Goal: Browse casually

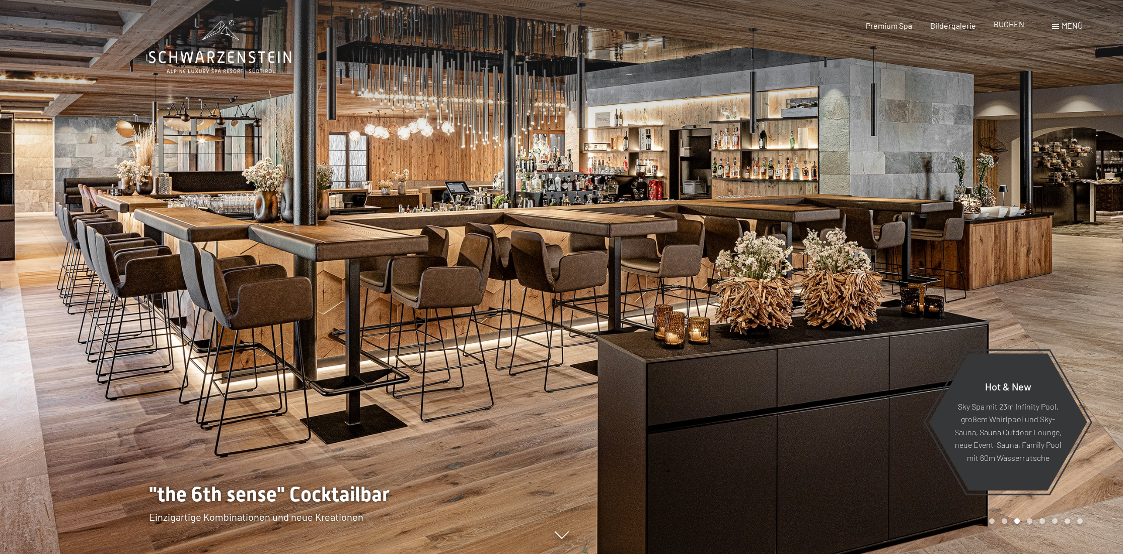
click at [1012, 25] on span "BUCHEN" at bounding box center [1009, 24] width 31 height 10
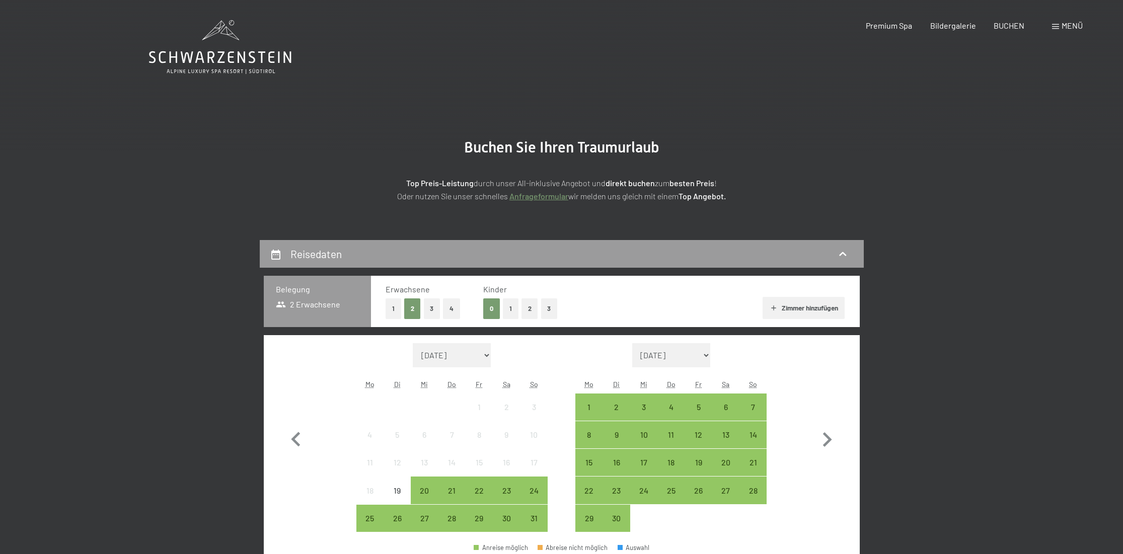
click at [249, 61] on icon at bounding box center [220, 47] width 142 height 54
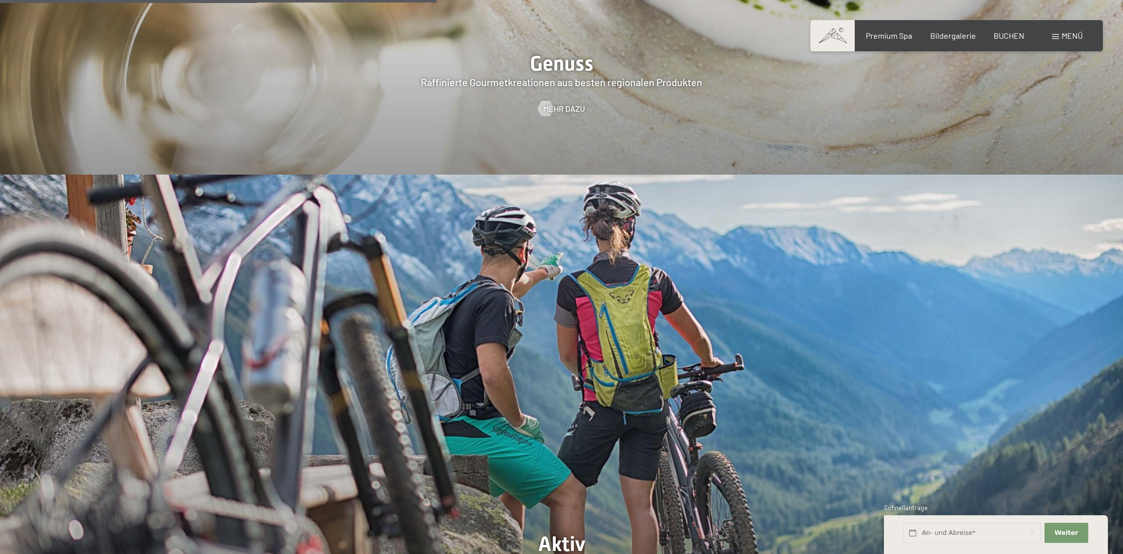
scroll to position [2366, 0]
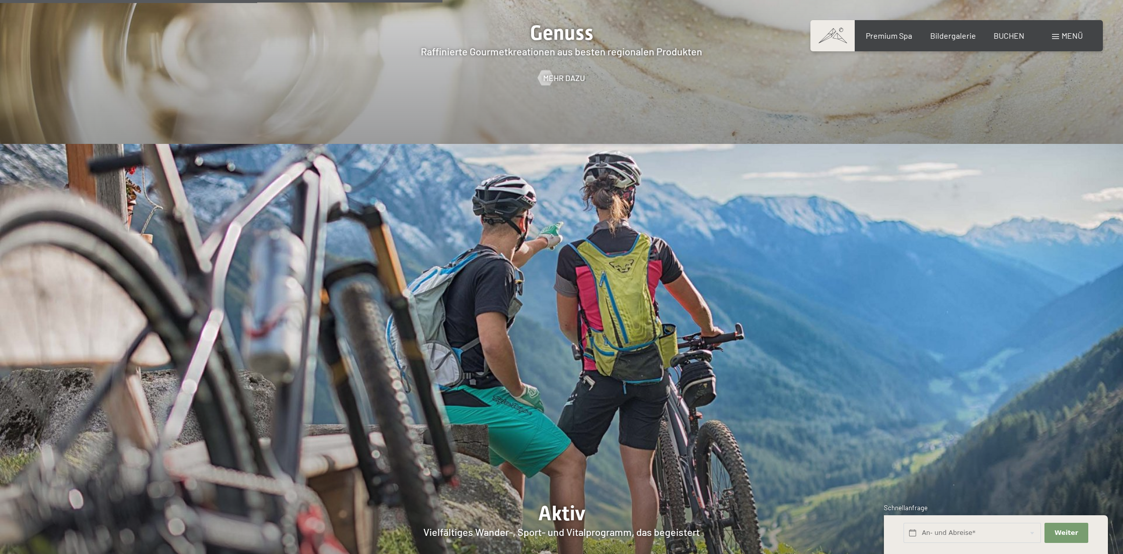
click at [828, 34] on span at bounding box center [833, 35] width 44 height 31
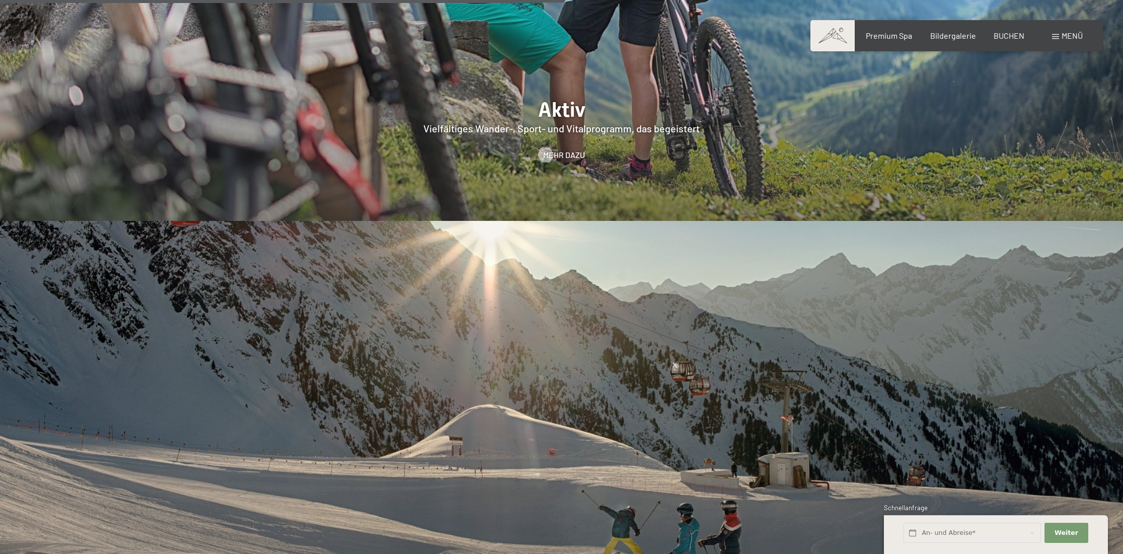
scroll to position [2769, 0]
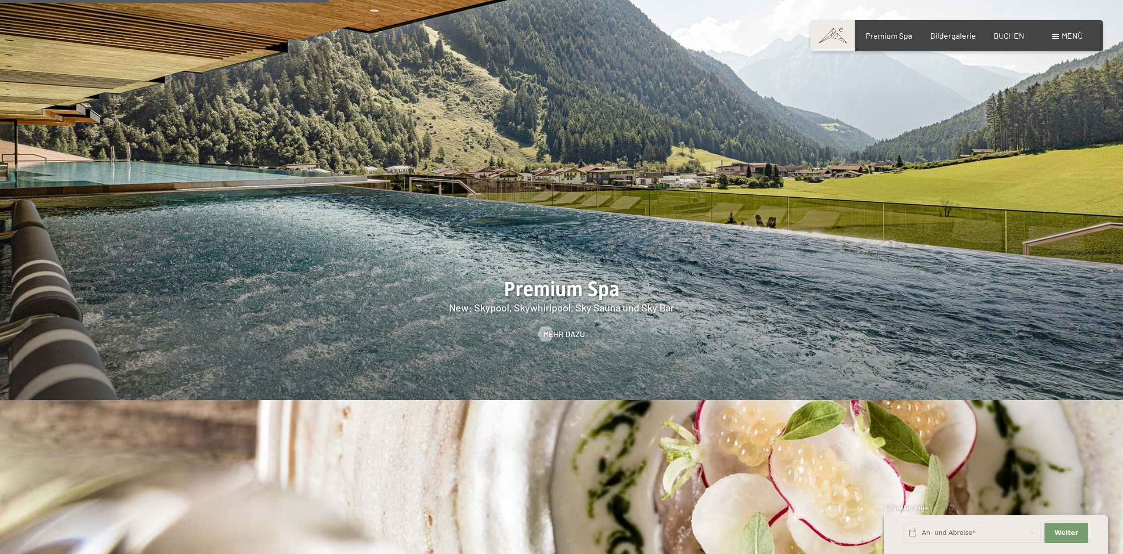
scroll to position [1611, 0]
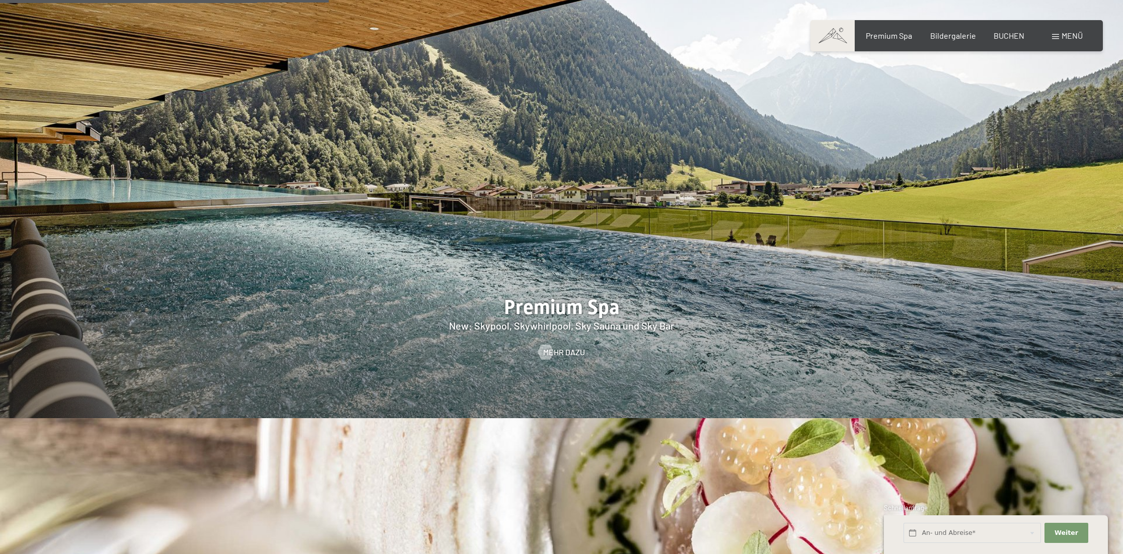
click at [1051, 37] on div "Buchen Anfragen Premium Spa Bildergalerie BUCHEN Menü DE IT EN Gutschein Bilder…" at bounding box center [957, 35] width 252 height 11
click at [1058, 40] on div "Menü" at bounding box center [1067, 35] width 31 height 11
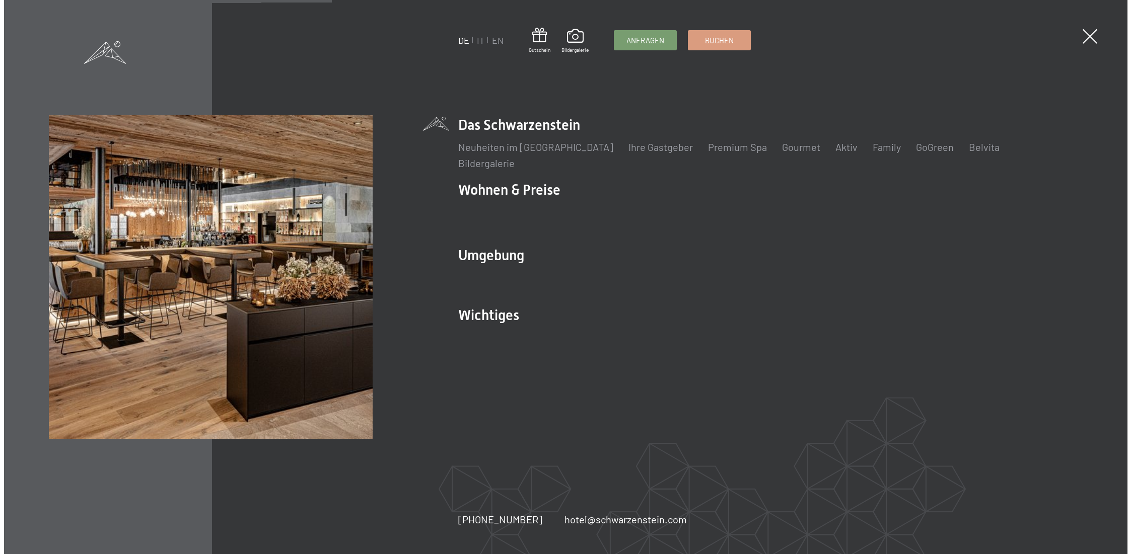
scroll to position [1614, 0]
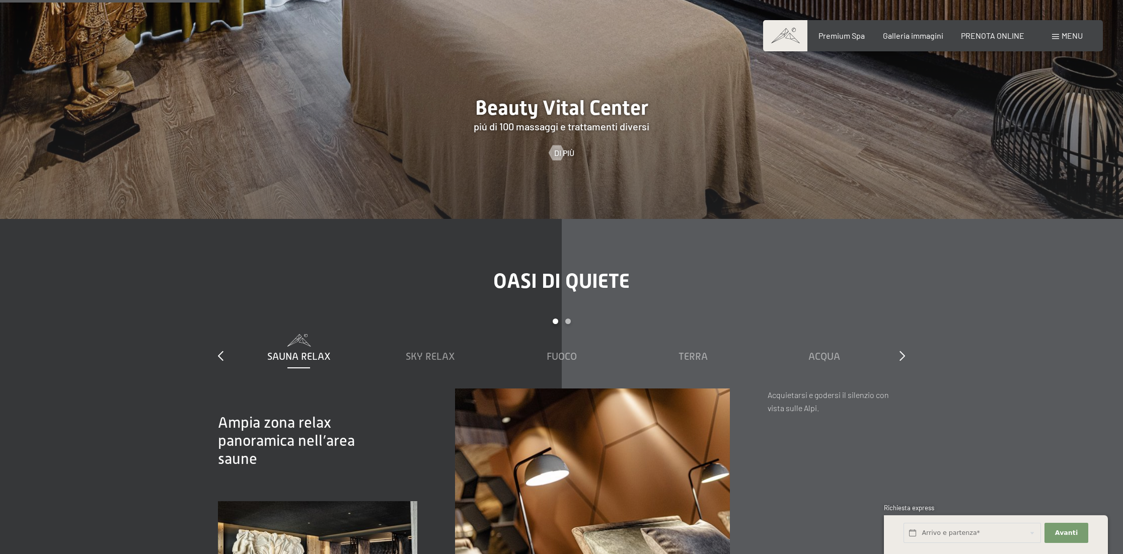
scroll to position [1561, 0]
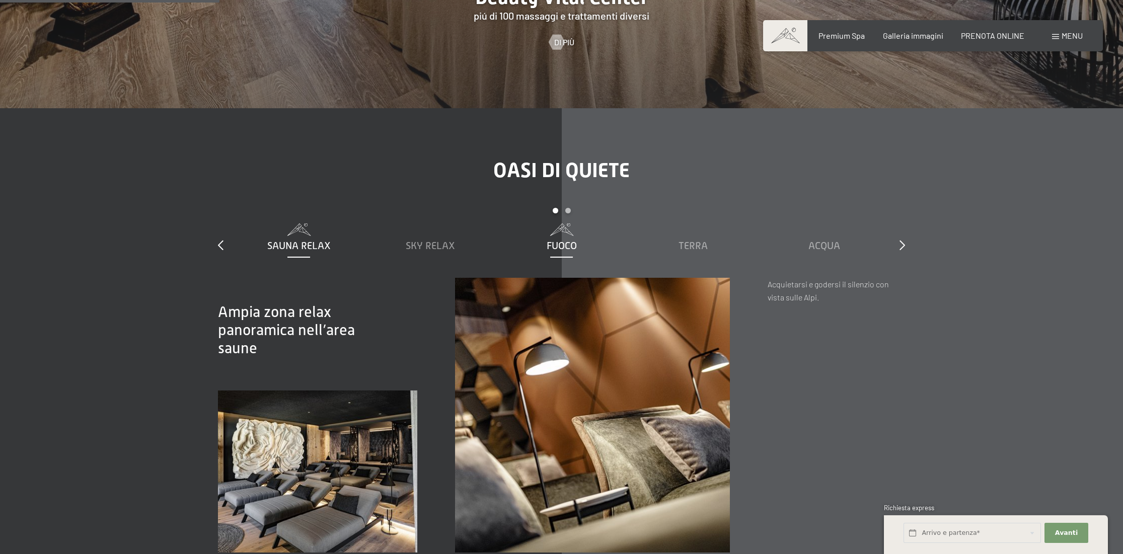
click at [557, 240] on span "Fuoco" at bounding box center [562, 245] width 30 height 11
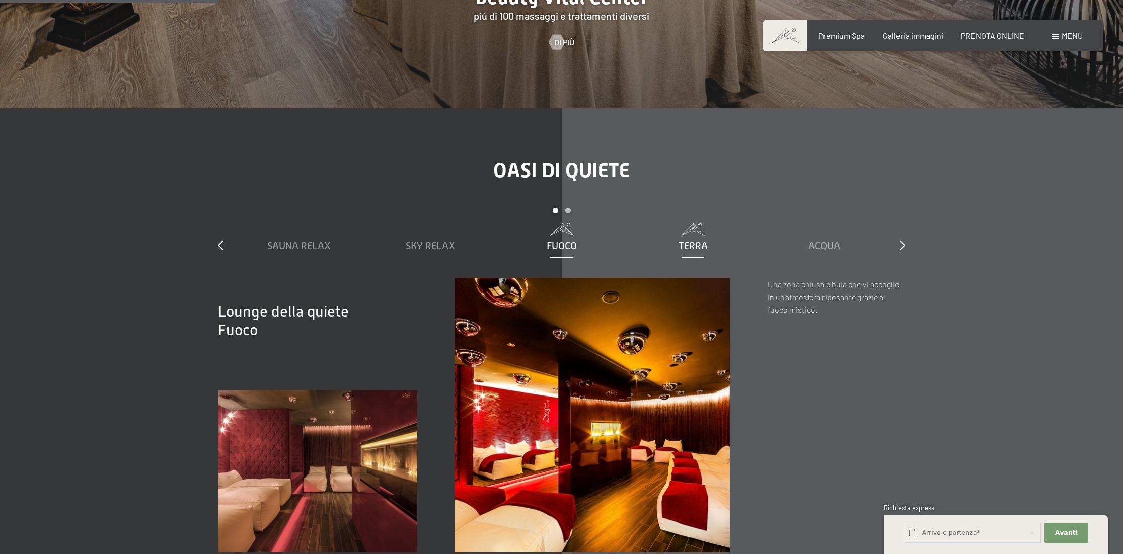
click at [681, 240] on span "Terra" at bounding box center [693, 245] width 29 height 11
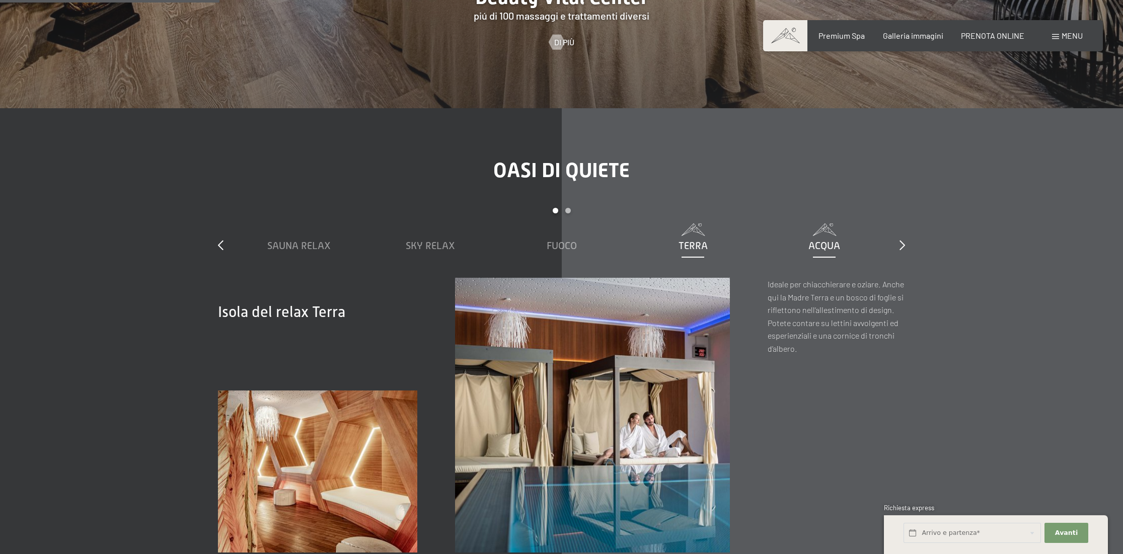
click at [814, 240] on span "Acqua" at bounding box center [825, 245] width 32 height 11
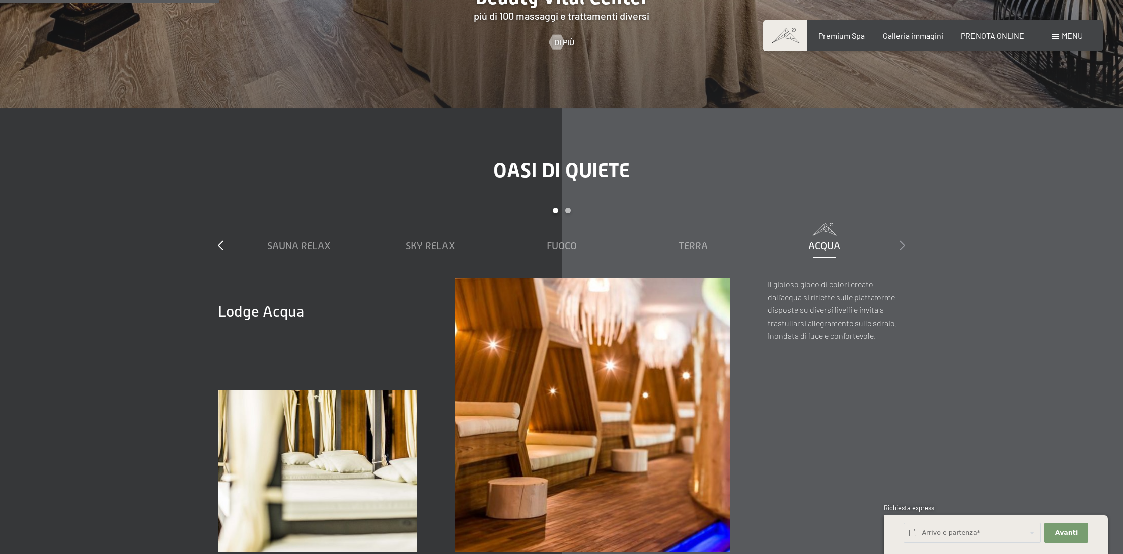
click at [902, 240] on icon at bounding box center [903, 245] width 6 height 10
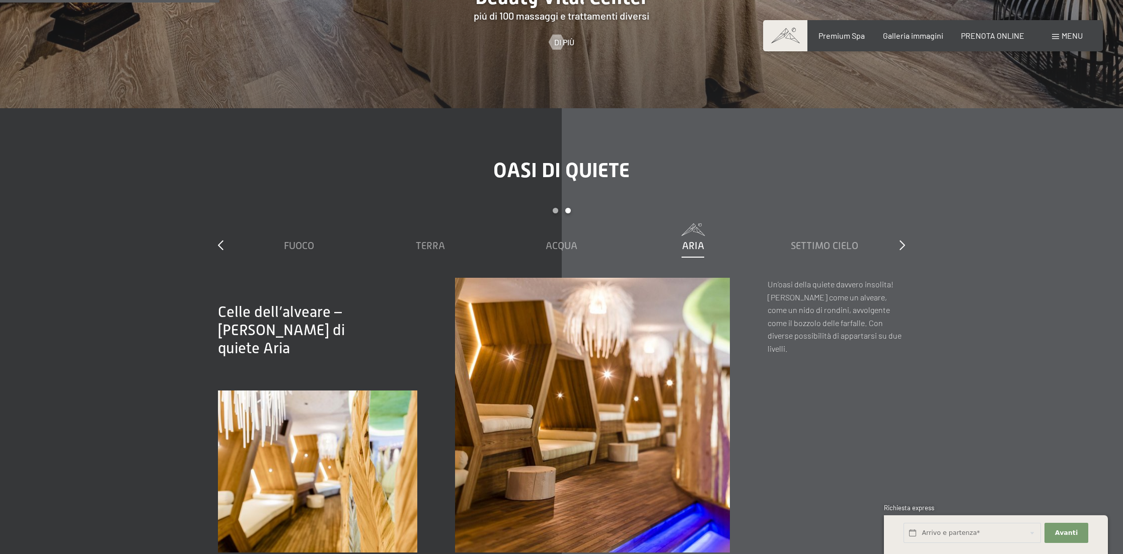
click at [698, 240] on span "Aria" at bounding box center [693, 245] width 22 height 11
click at [568, 240] on span "Acqua" at bounding box center [562, 245] width 32 height 11
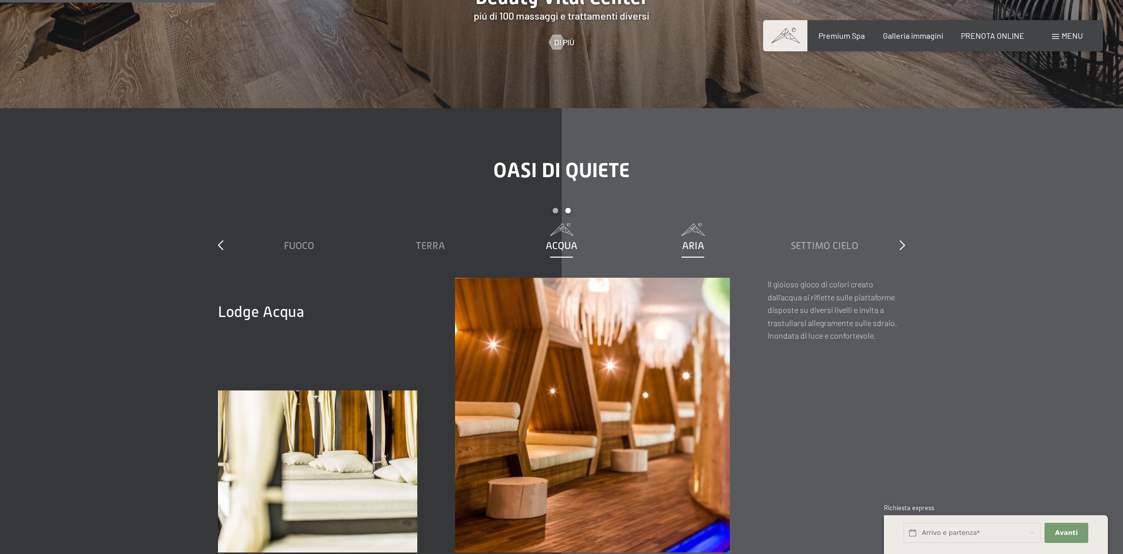
click at [692, 240] on span "Aria" at bounding box center [693, 245] width 22 height 11
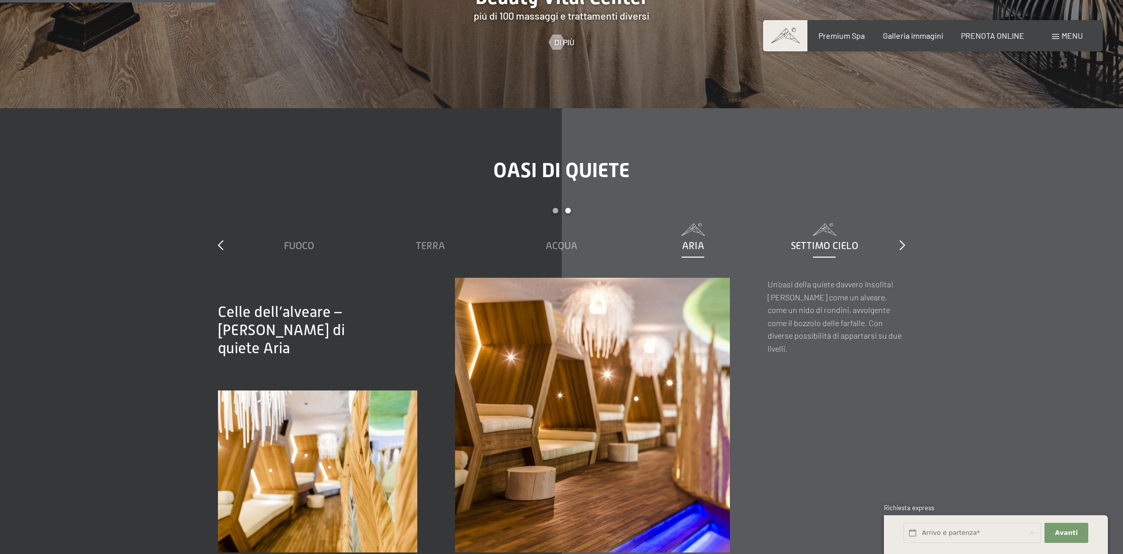
click at [807, 240] on span "Settimo Cielo" at bounding box center [824, 245] width 67 height 11
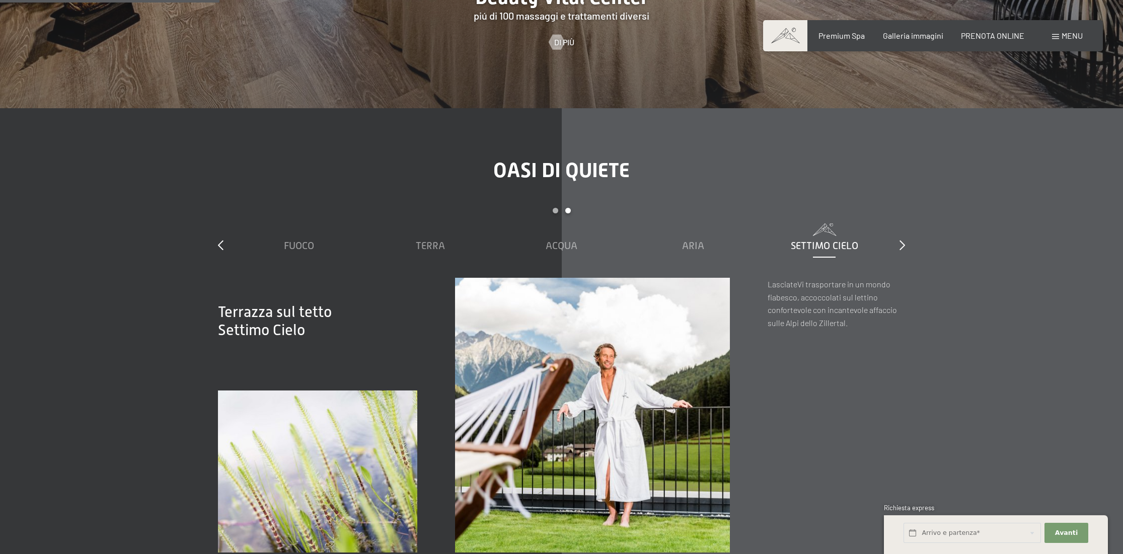
click at [907, 235] on div "Oasi di quiete slide 3 to 7 of 7 Sauna relax Sky Relax Fuoco Terra Acqua Aria S…" at bounding box center [561, 356] width 763 height 394
click at [900, 240] on icon at bounding box center [903, 245] width 6 height 10
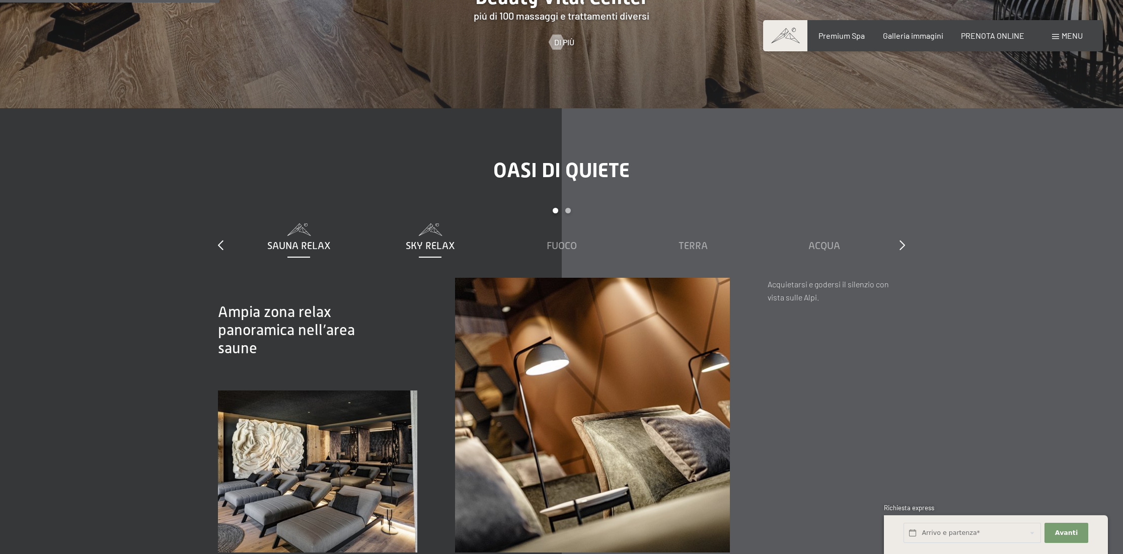
click at [422, 240] on span "Sky Relax" at bounding box center [430, 245] width 49 height 11
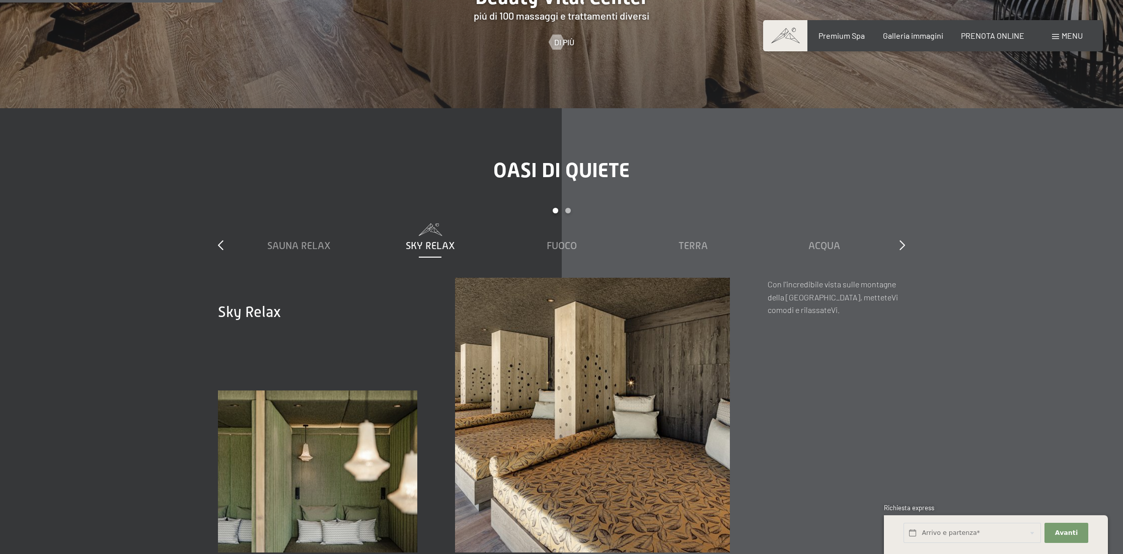
scroll to position [1712, 0]
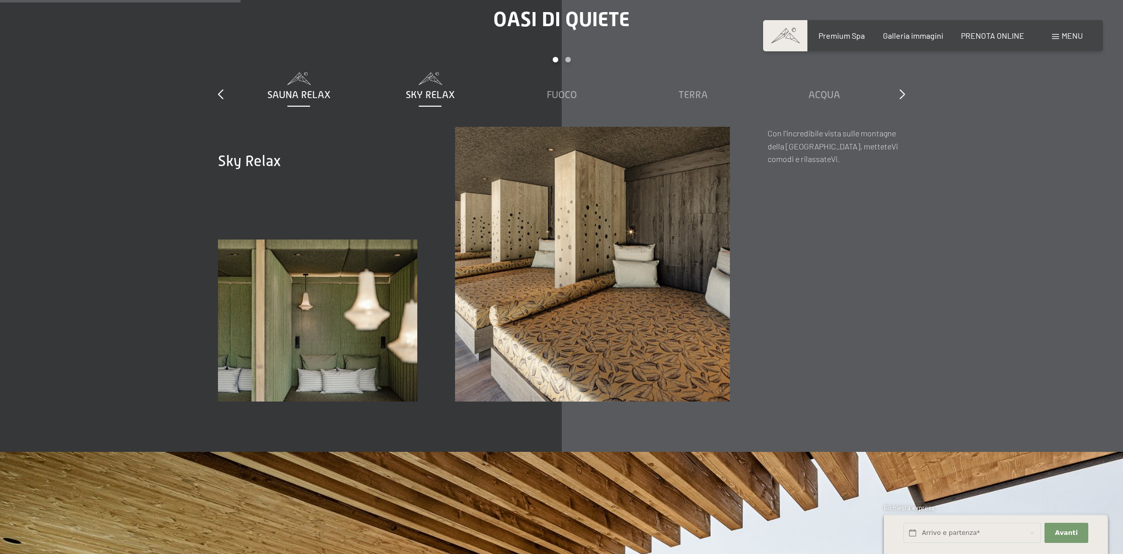
click at [322, 89] on span "Sauna relax" at bounding box center [298, 94] width 63 height 11
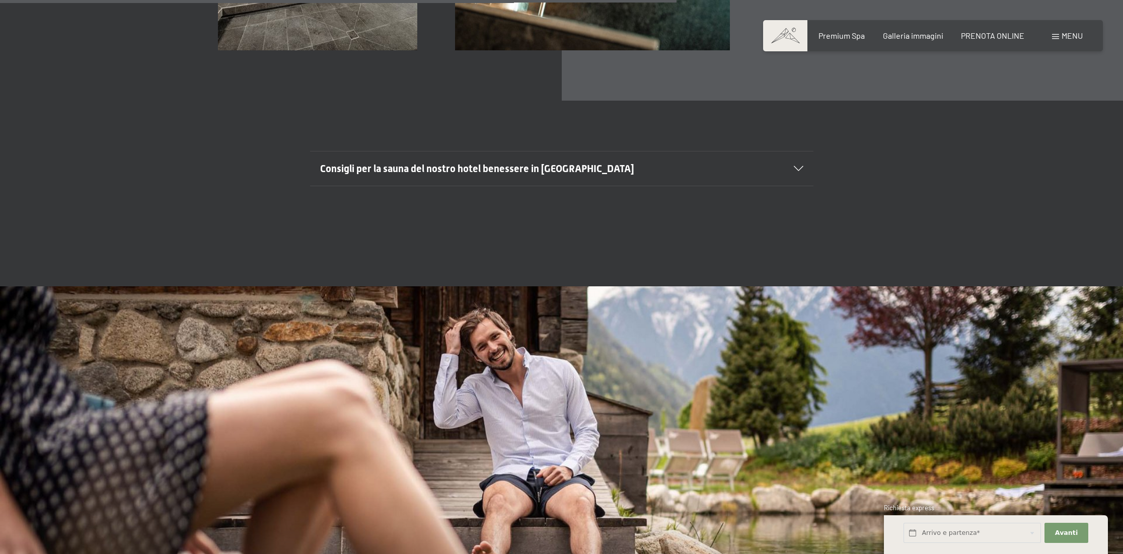
scroll to position [4229, 0]
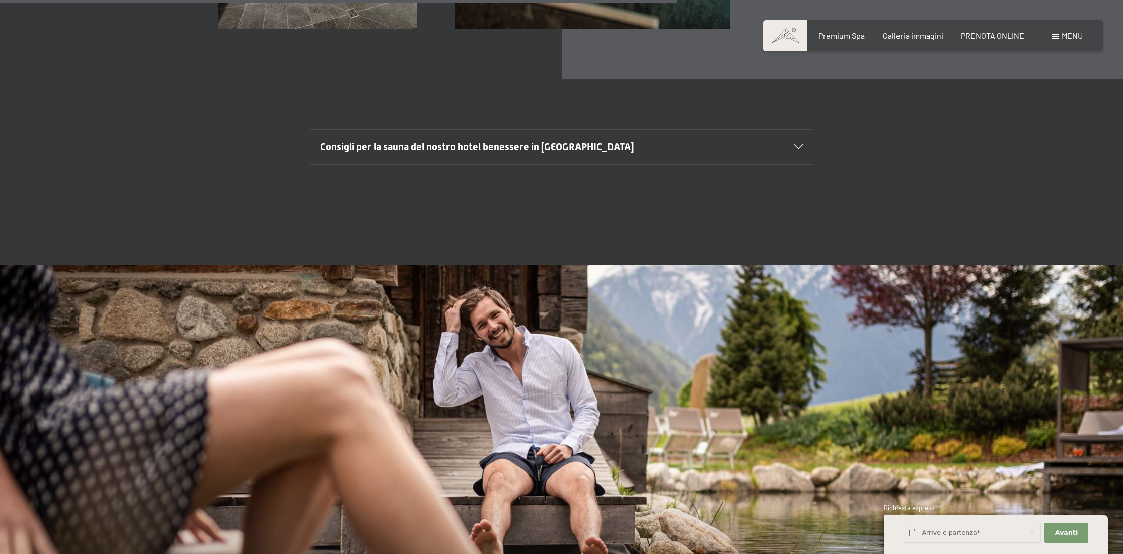
click at [798, 131] on div "Consigli per la sauna del nostro hotel benessere in Trentino Alto Adige" at bounding box center [561, 147] width 483 height 34
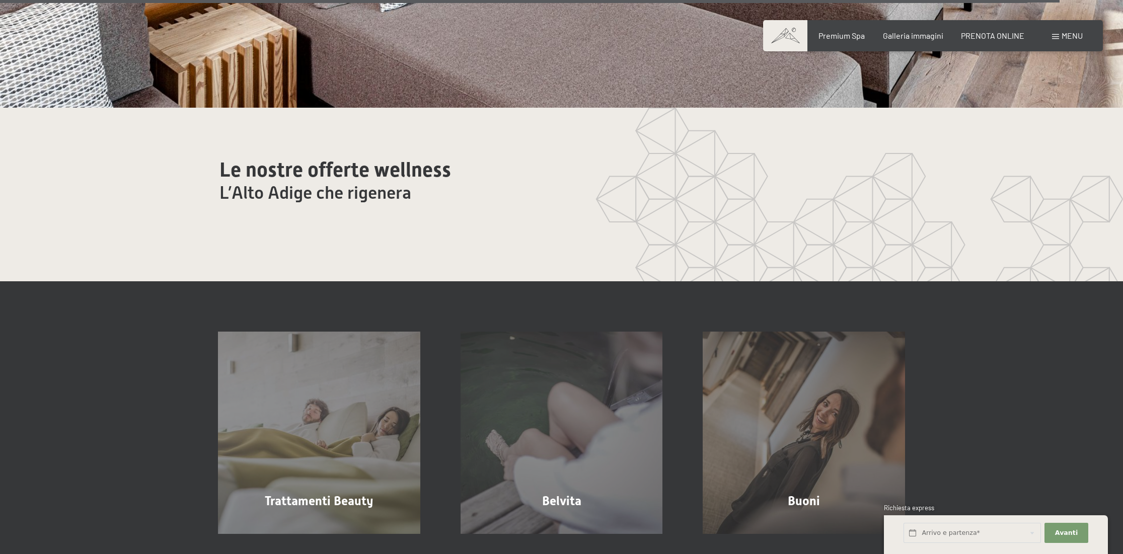
scroll to position [6721, 0]
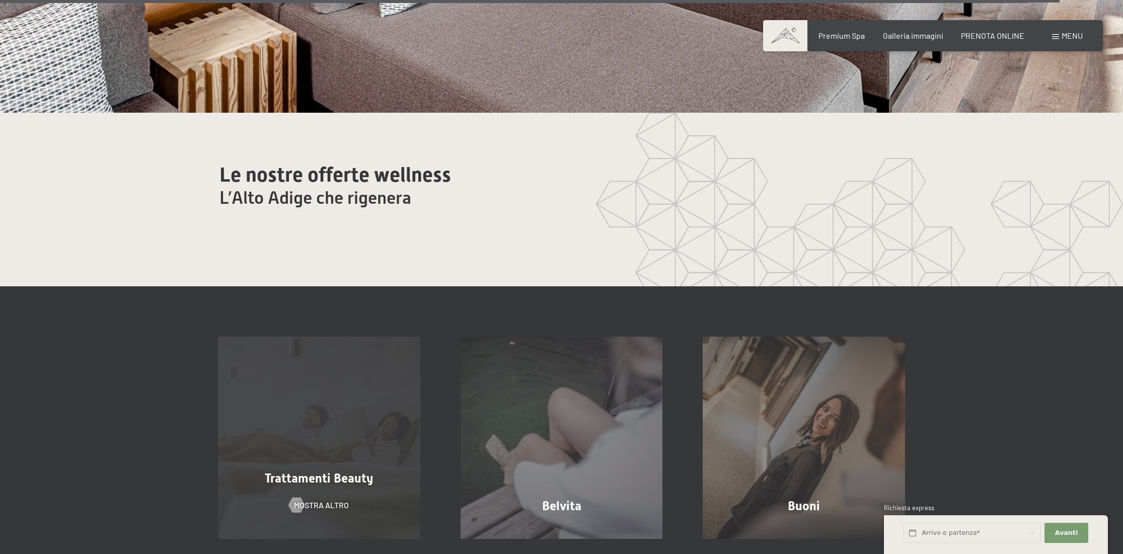
click at [376, 415] on div "Trattamenti Beauty mostra altro" at bounding box center [319, 438] width 243 height 202
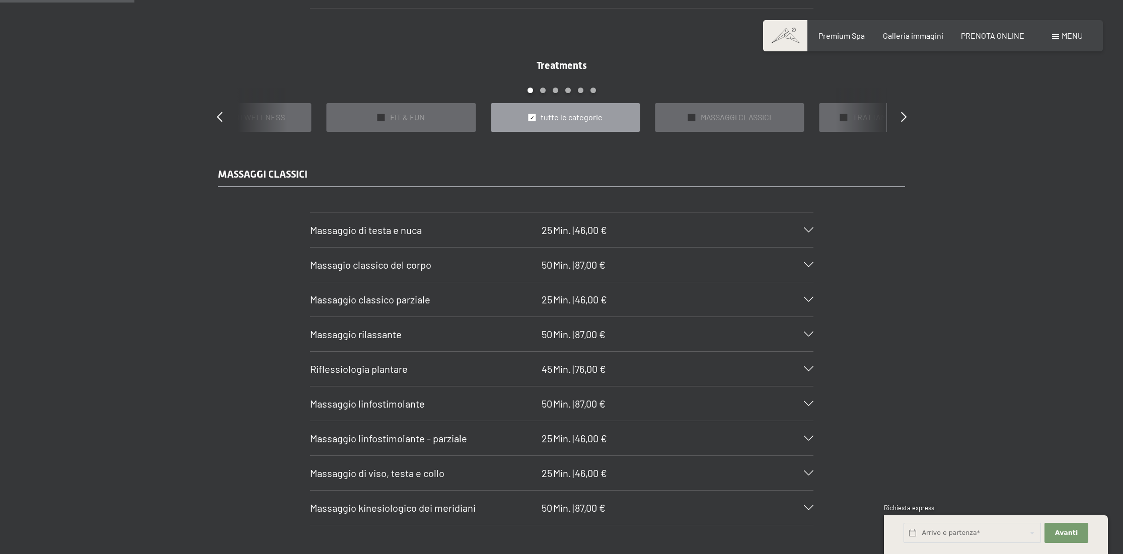
scroll to position [957, 0]
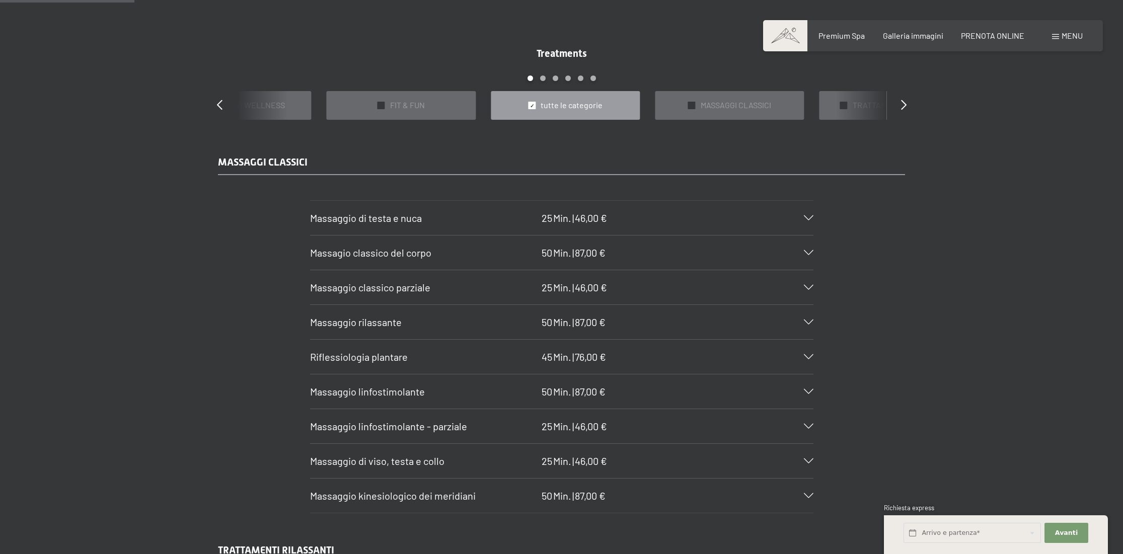
click at [662, 486] on div "Massaggio kinesiologico dei meridiani 50 Min. | 87,00 €" at bounding box center [561, 496] width 503 height 34
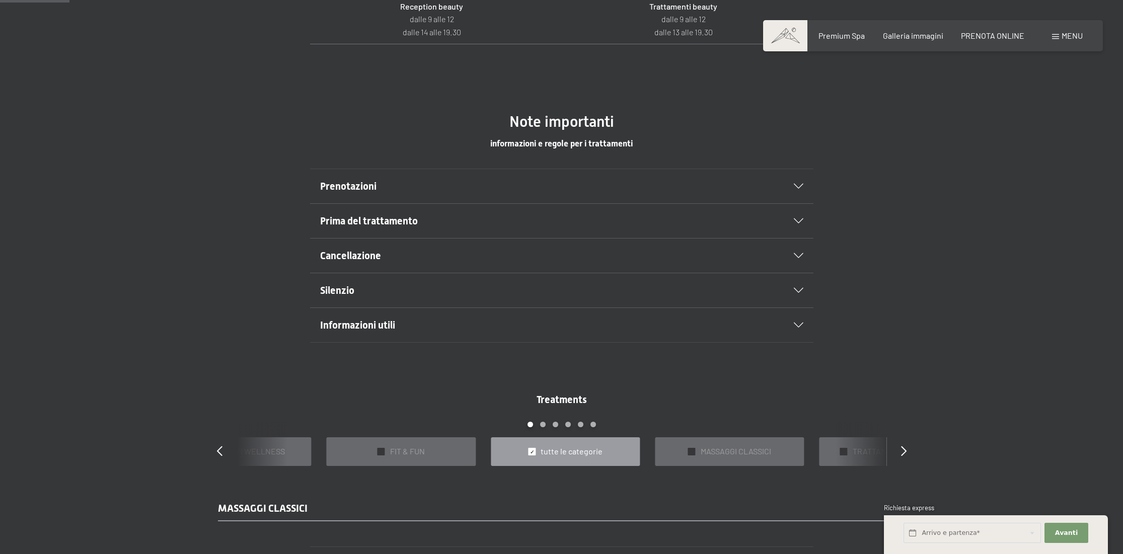
scroll to position [705, 0]
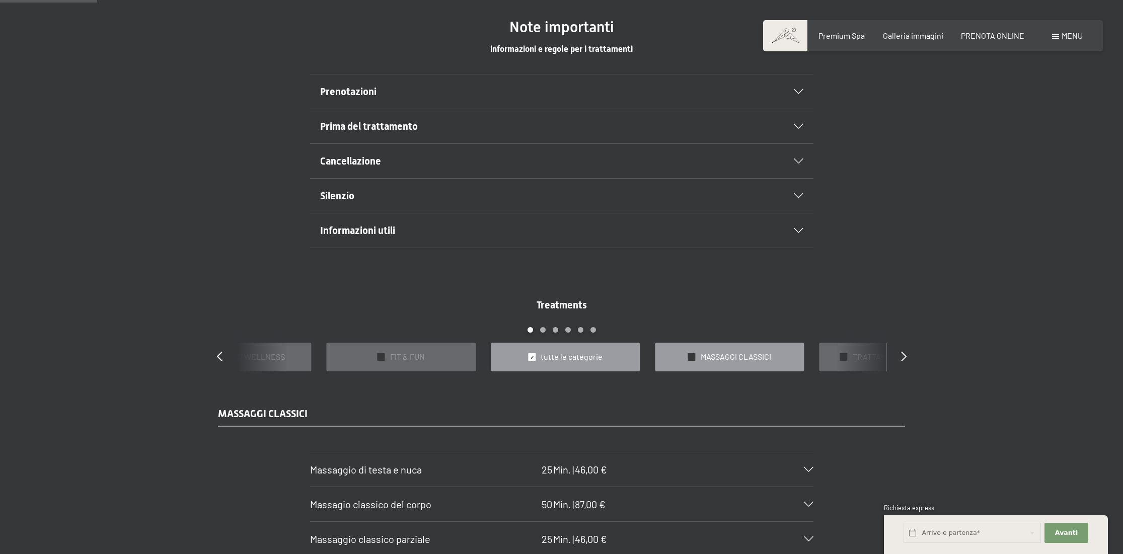
click at [766, 354] on span "MASSAGGI CLASSICI" at bounding box center [736, 356] width 70 height 11
click at [540, 354] on div "✓ tutte le categorie" at bounding box center [565, 357] width 149 height 29
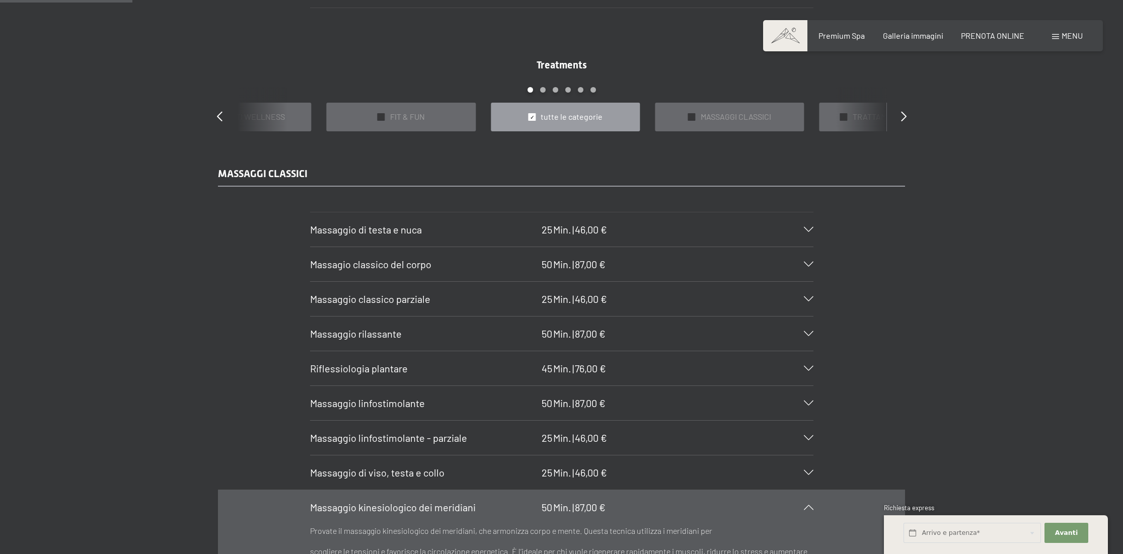
scroll to position [957, 0]
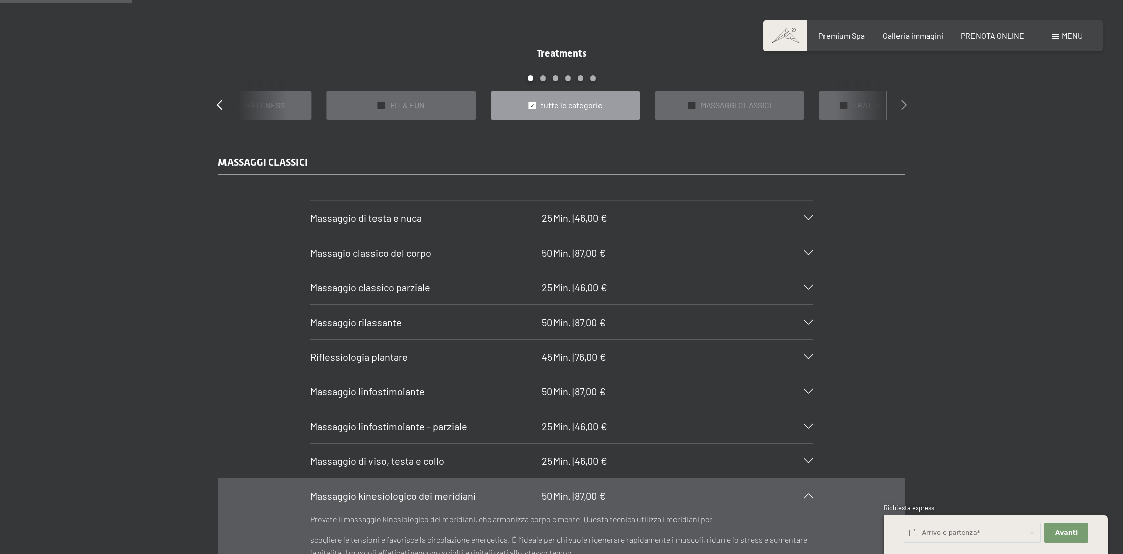
click at [904, 103] on icon at bounding box center [904, 105] width 6 height 10
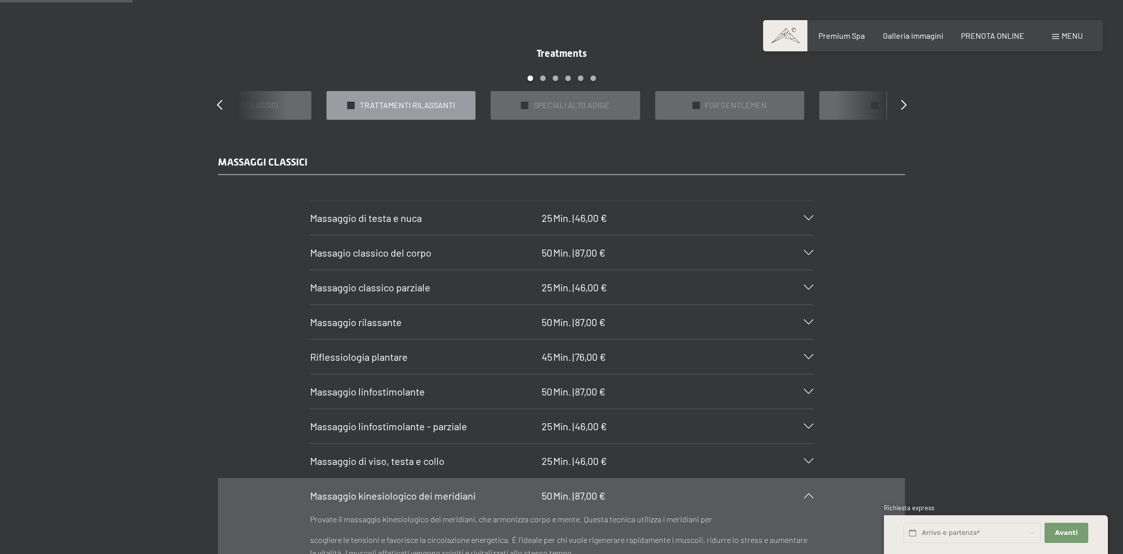
click at [418, 105] on span "TRATTAMENTI RILASSANTI" at bounding box center [407, 105] width 95 height 11
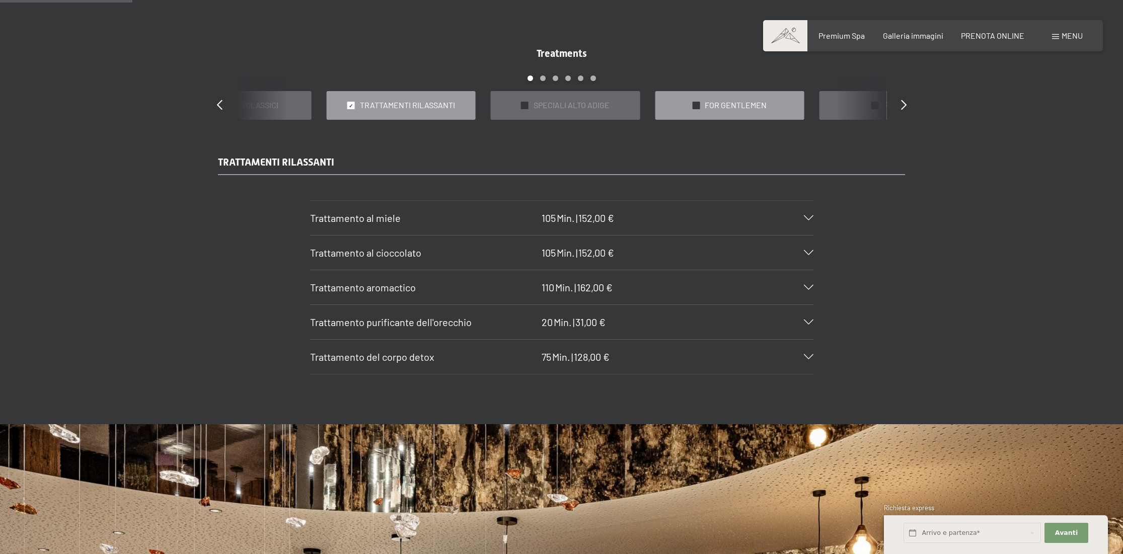
click at [759, 105] on span "FOR GENTLEMEN" at bounding box center [736, 105] width 62 height 11
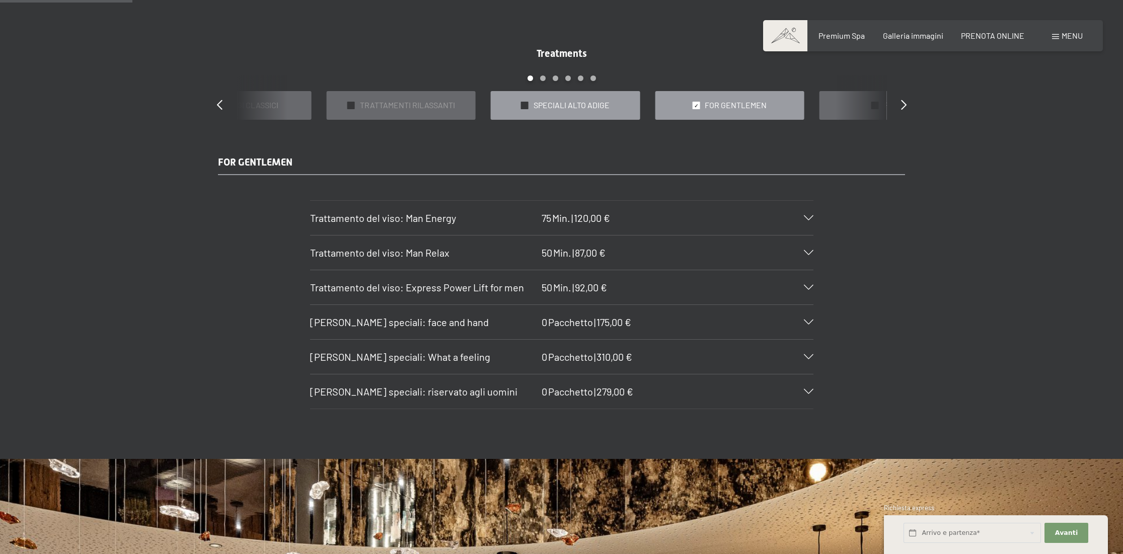
click at [619, 106] on div "✓ SPECIALI ALTO ADIGE" at bounding box center [565, 105] width 149 height 29
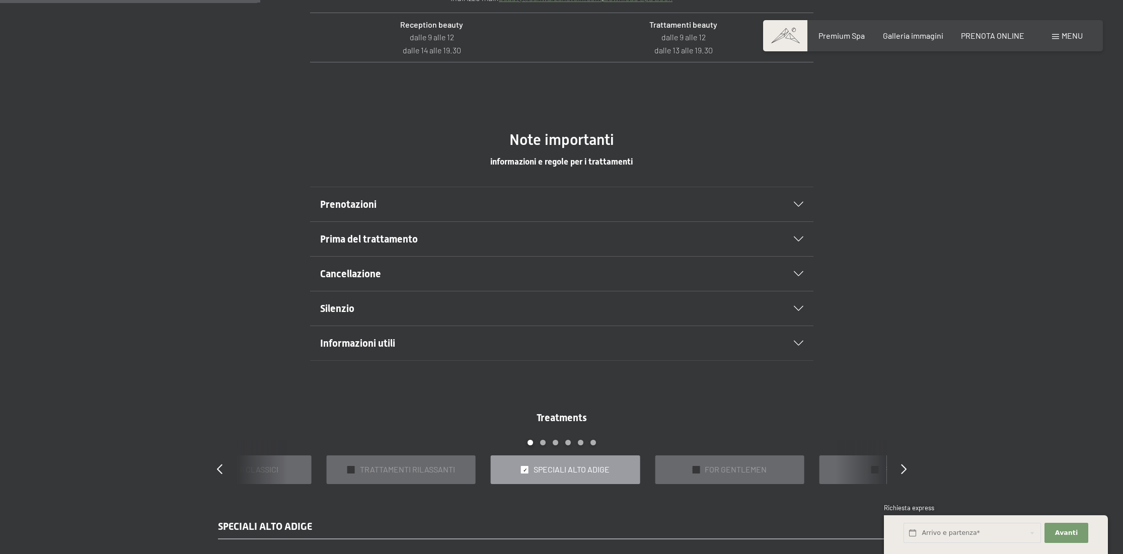
scroll to position [503, 0]
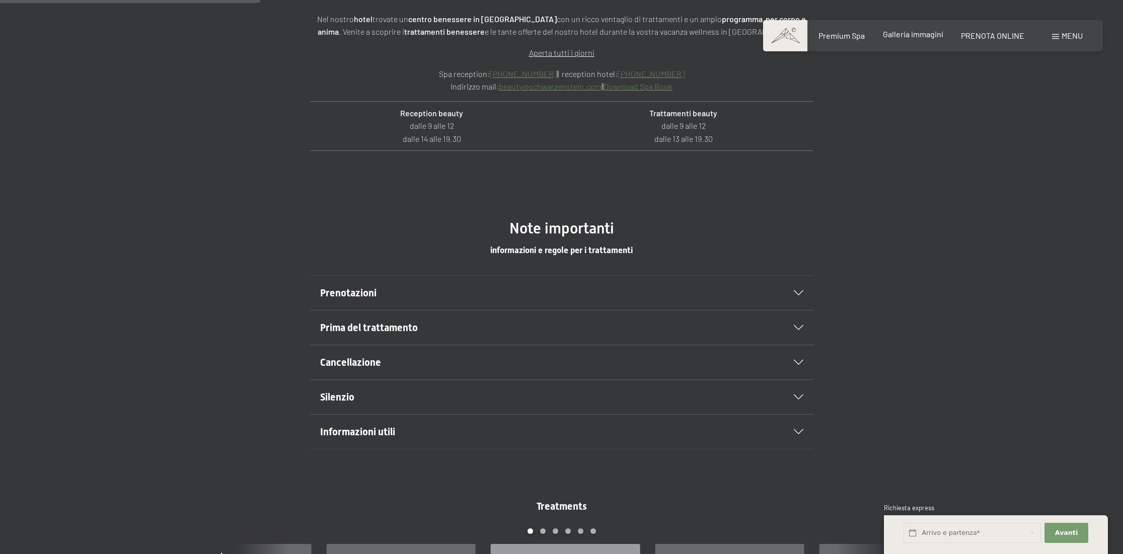
click at [911, 38] on span "Galleria immagini" at bounding box center [913, 34] width 60 height 10
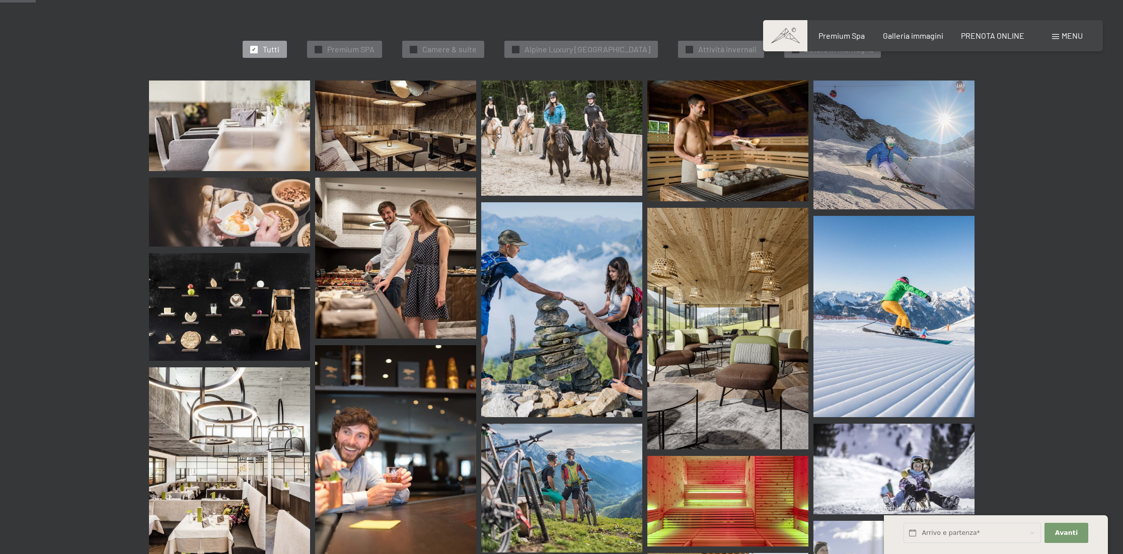
scroll to position [403, 0]
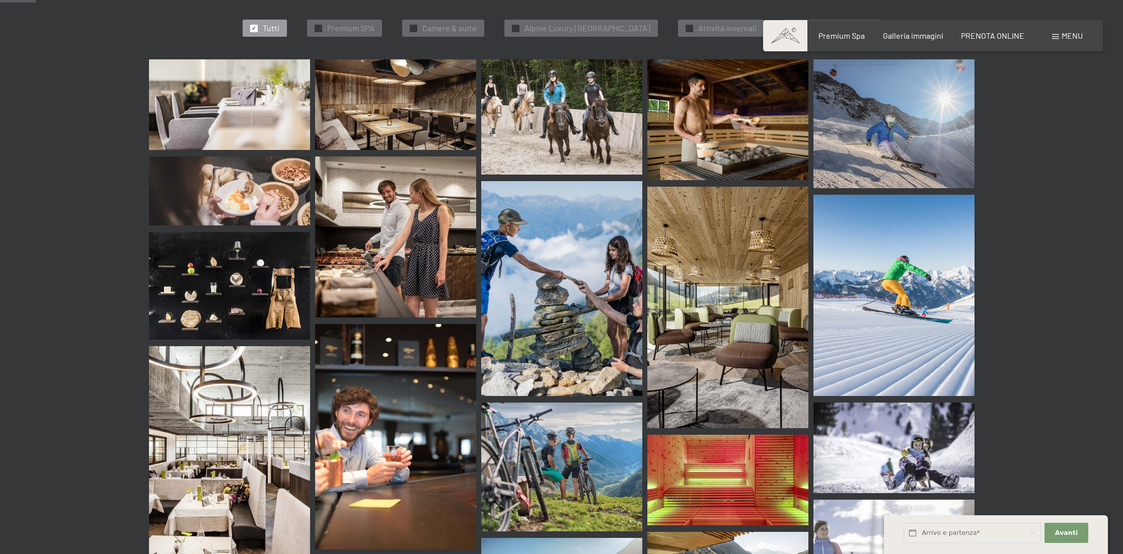
click at [238, 180] on img at bounding box center [229, 191] width 161 height 69
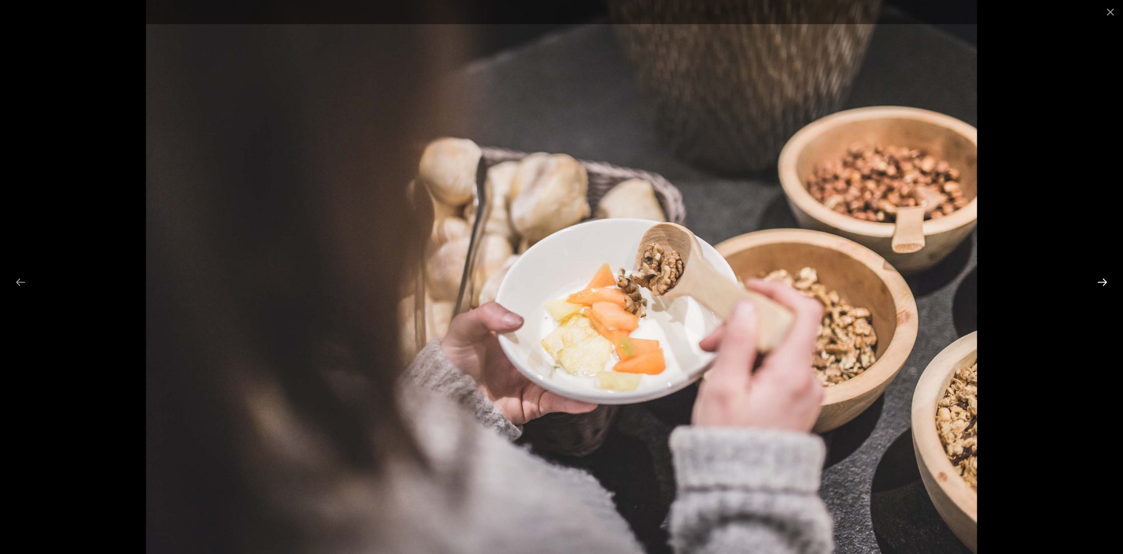
click at [1103, 284] on button "Next slide" at bounding box center [1102, 282] width 21 height 20
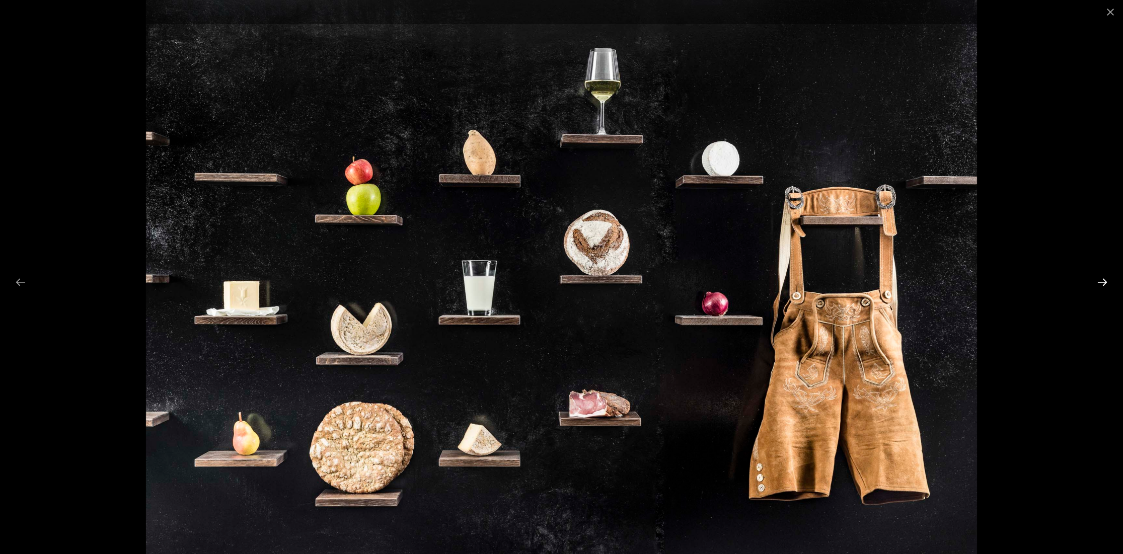
click at [1103, 284] on button "Next slide" at bounding box center [1102, 282] width 21 height 20
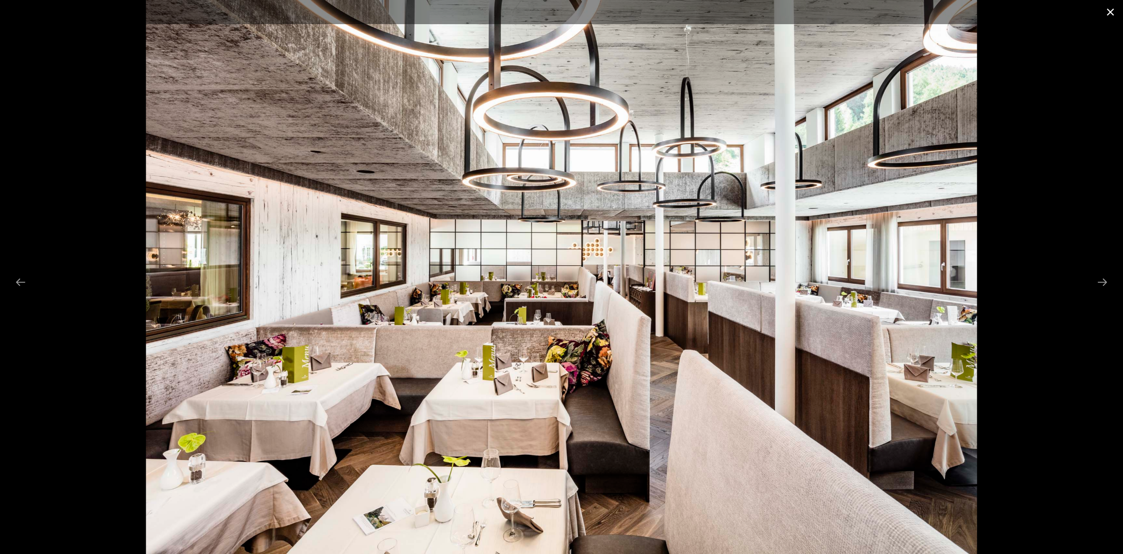
click at [1111, 16] on button "Close gallery" at bounding box center [1110, 12] width 25 height 24
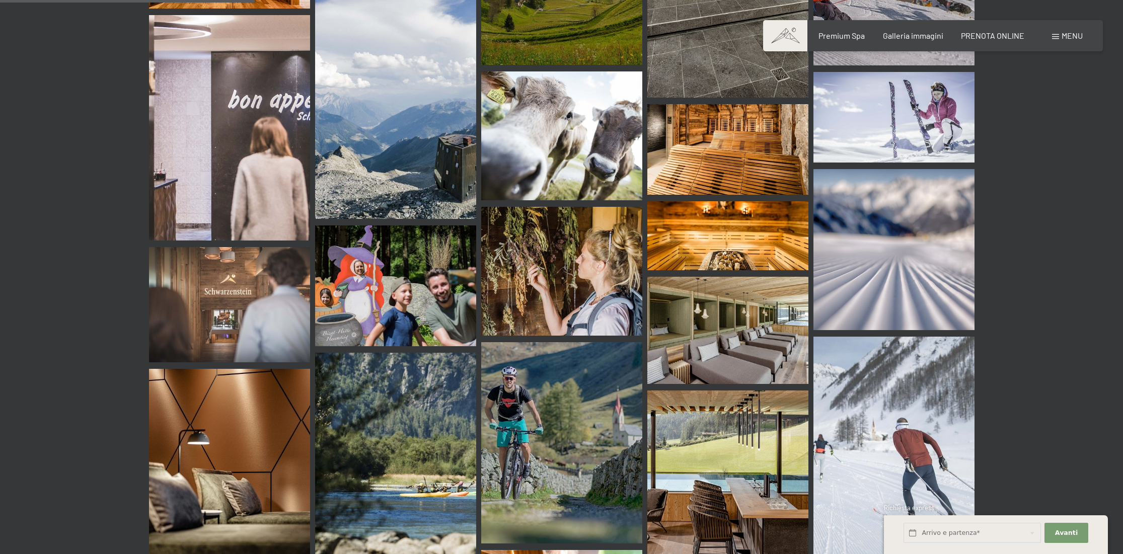
scroll to position [2870, 0]
